Goal: Task Accomplishment & Management: Complete application form

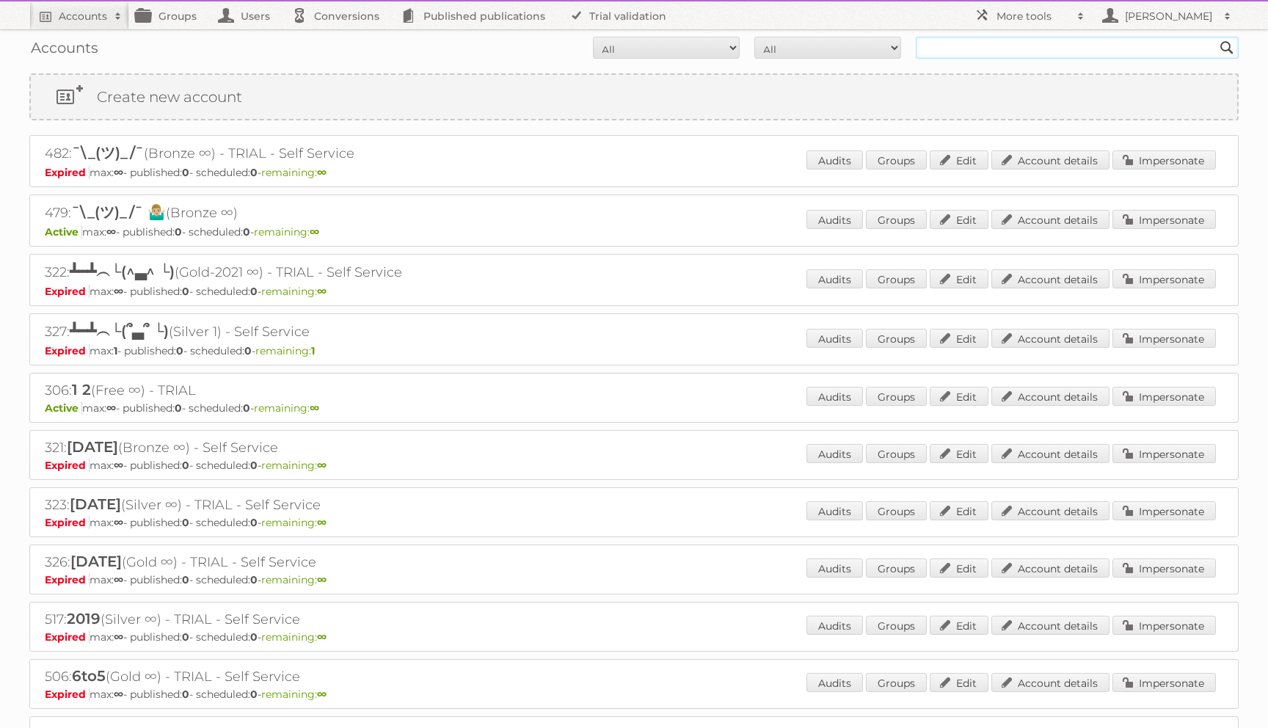
click at [960, 50] on input "text" at bounding box center [1077, 48] width 323 height 22
type input "chatovich"
click at [1216, 37] on input "Search" at bounding box center [1227, 48] width 22 height 22
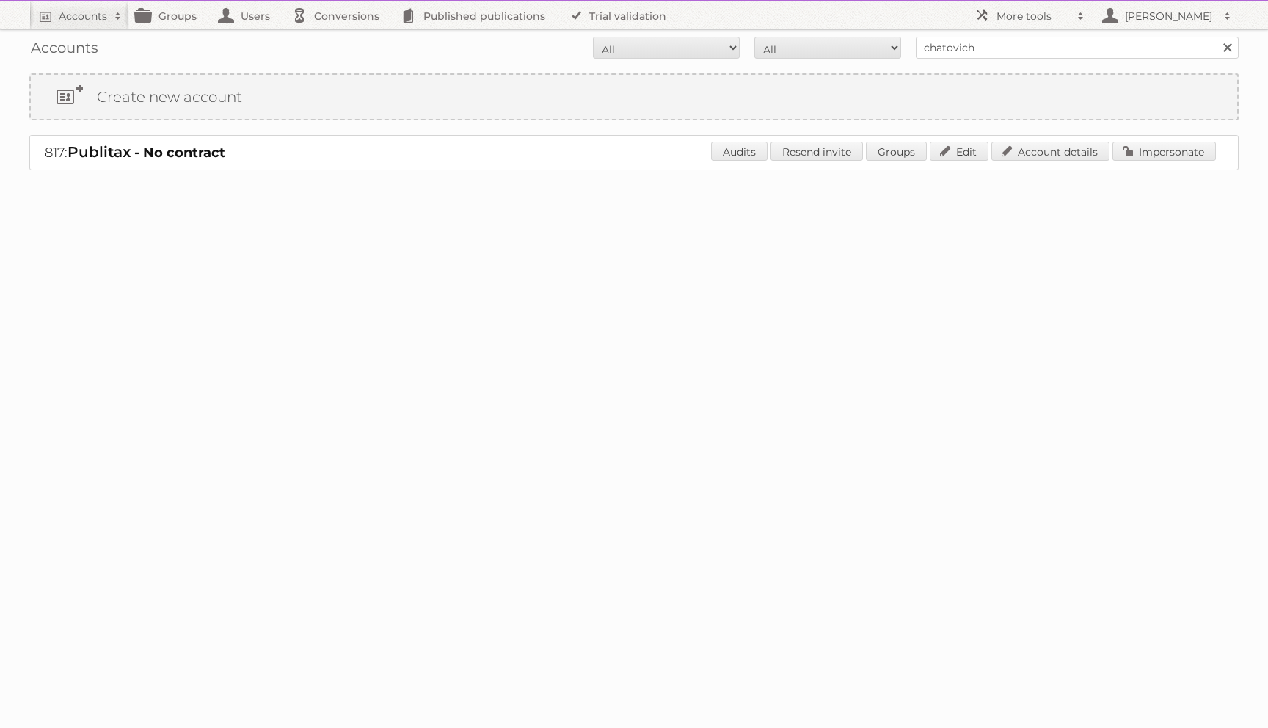
click at [212, 156] on strong "- No contract" at bounding box center [179, 153] width 91 height 16
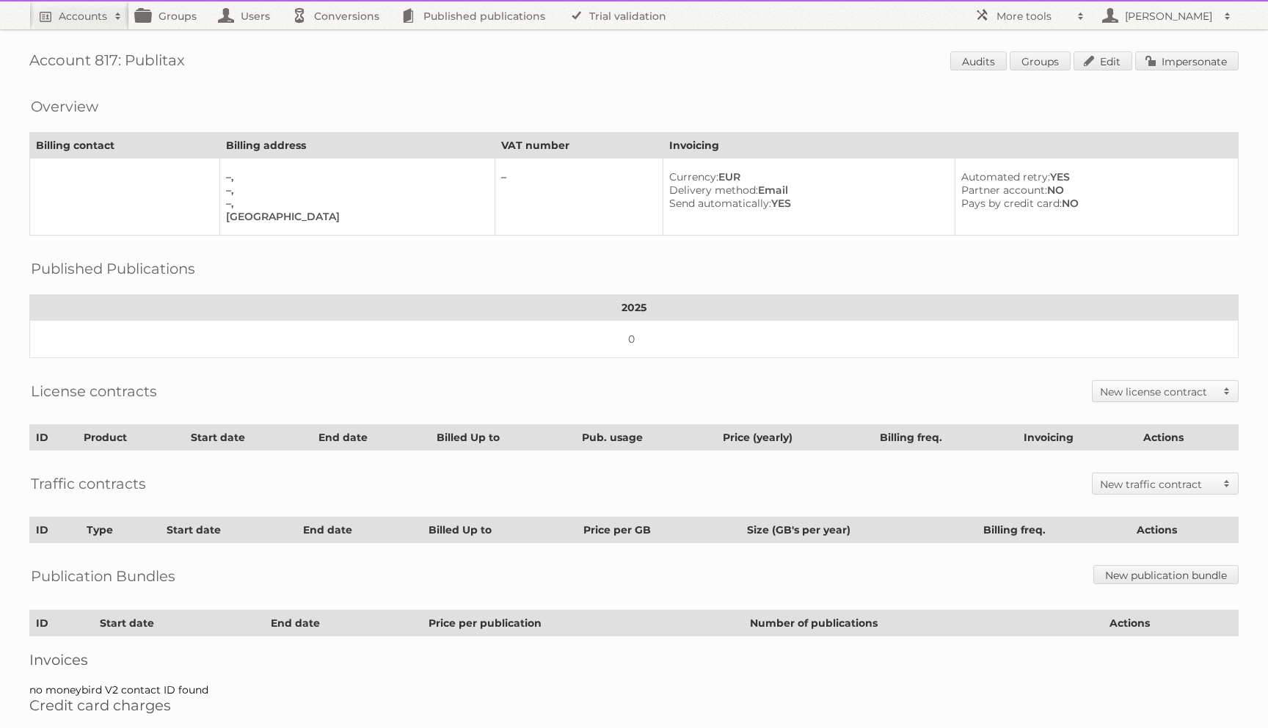
click at [1225, 386] on span at bounding box center [1227, 391] width 22 height 21
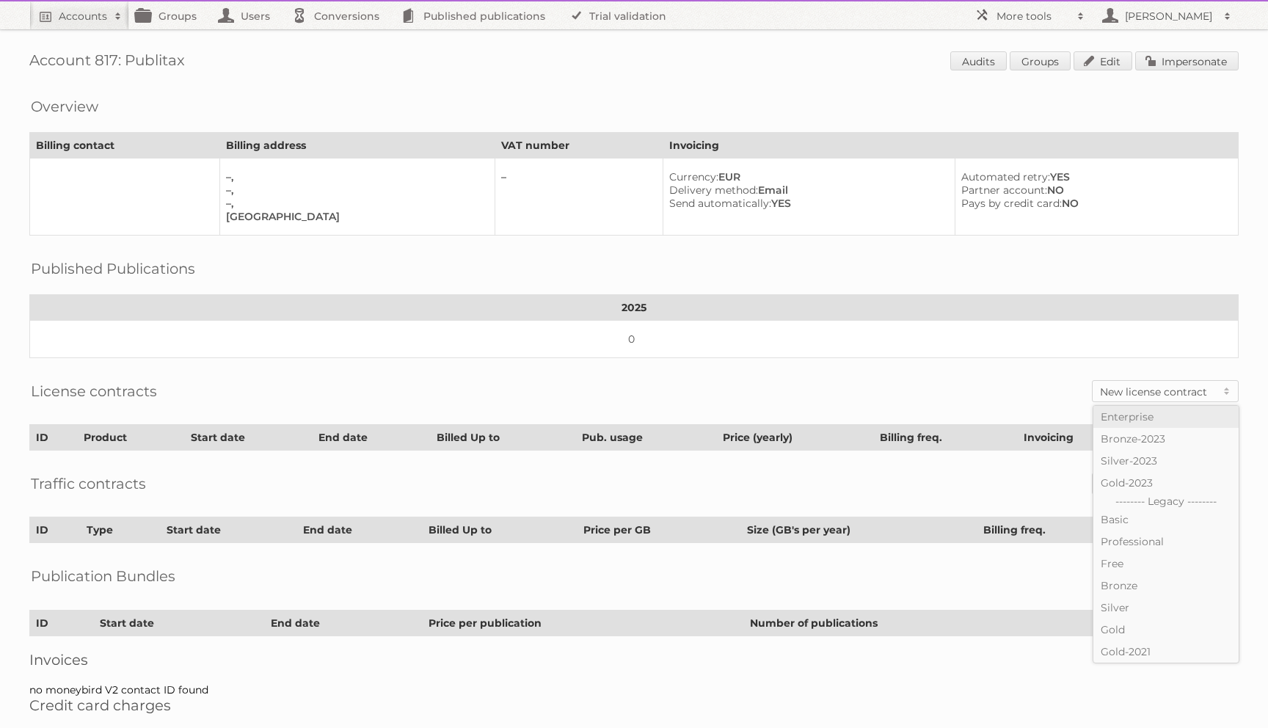
click at [1173, 406] on link "Enterprise" at bounding box center [1165, 417] width 145 height 22
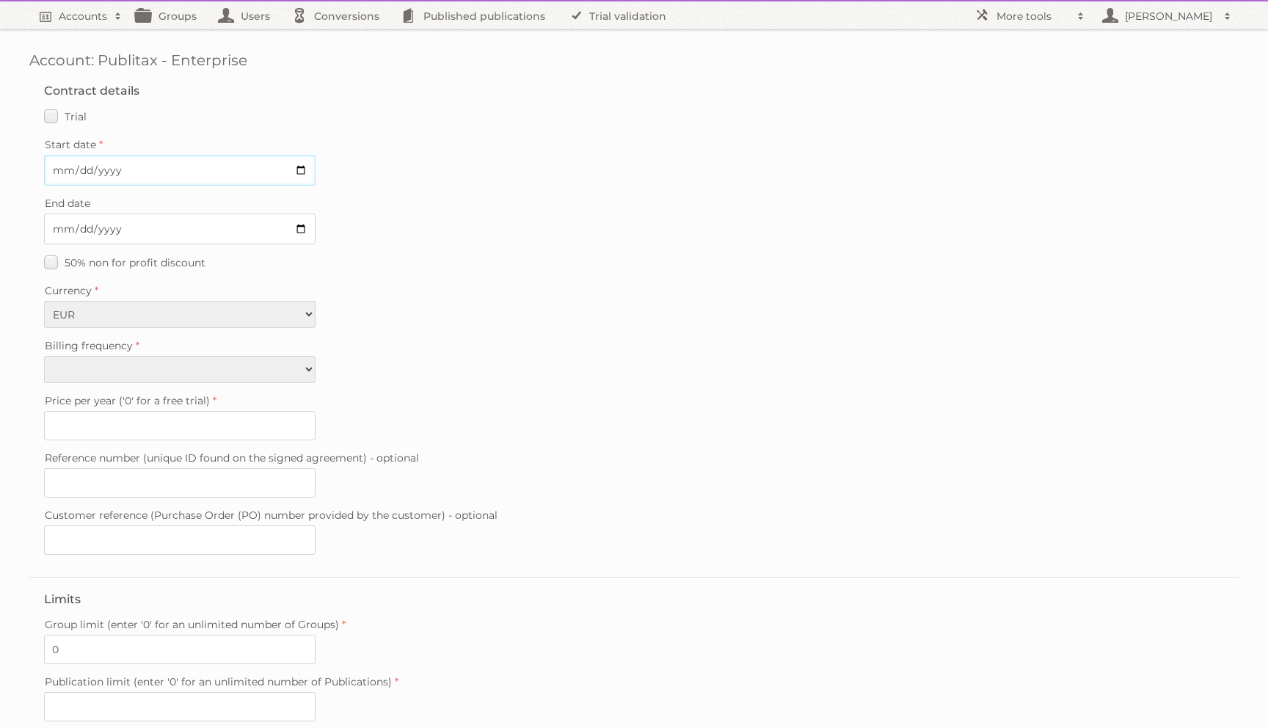
click at [299, 173] on input "Start date" at bounding box center [179, 170] width 271 height 31
type input "[DATE]"
click at [304, 225] on input "End date" at bounding box center [179, 229] width 271 height 31
type input "[DATE]"
click at [110, 307] on select "EUR USD" at bounding box center [179, 314] width 271 height 27
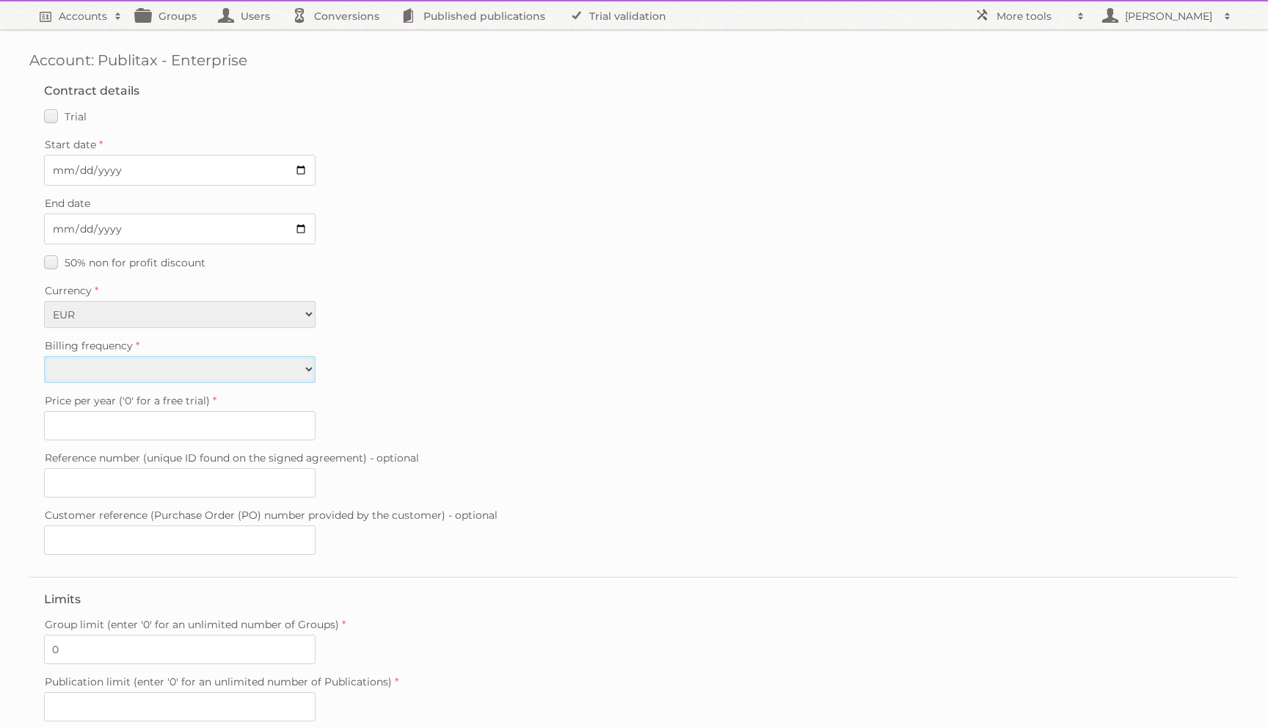
click at [278, 374] on select "Monthly Quarterly Yearly Every 2 years" at bounding box center [179, 369] width 271 height 27
select select "yearly"
click at [44, 356] on select "Monthly Quarterly Yearly Every 2 years" at bounding box center [179, 369] width 271 height 27
type input "0"
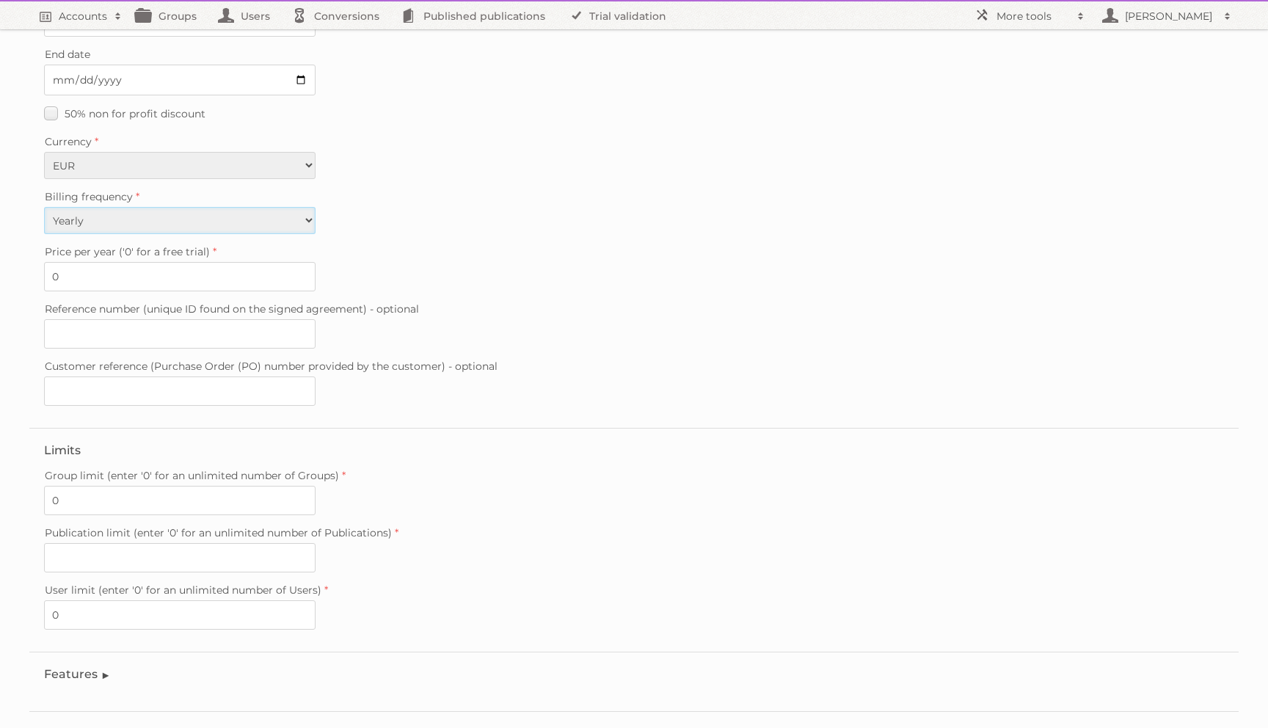
scroll to position [207, 0]
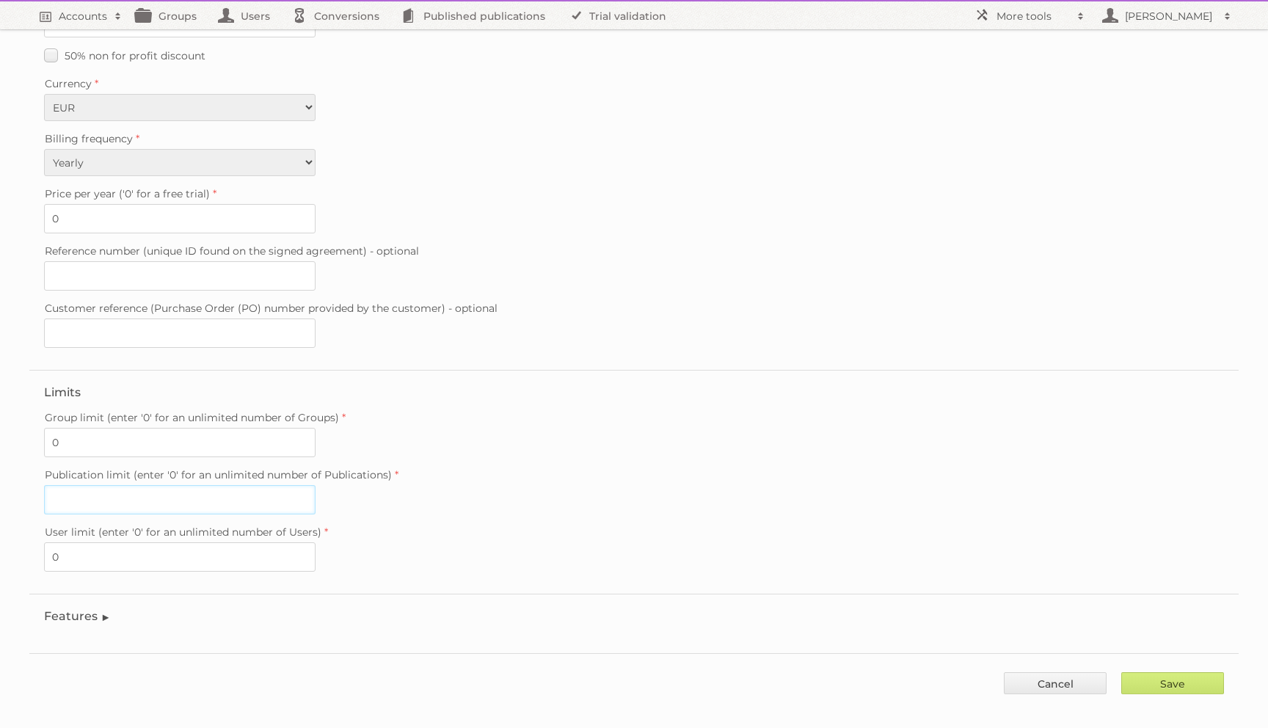
click at [200, 487] on input "Publication limit (enter '0' for an unlimited number of Publications)" at bounding box center [179, 499] width 271 height 29
type input "0"
click at [1188, 674] on input "Save" at bounding box center [1172, 683] width 103 height 22
type input "..."
